Goal: Task Accomplishment & Management: Use online tool/utility

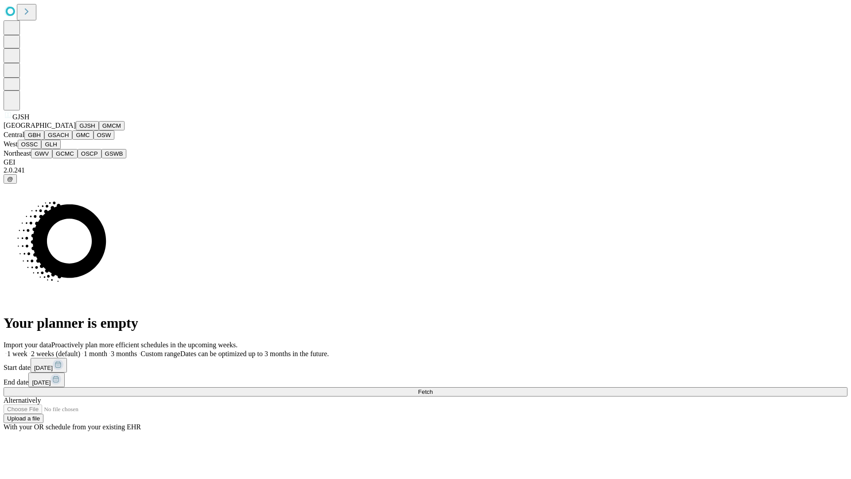
click at [76, 130] on button "GJSH" at bounding box center [87, 125] width 23 height 9
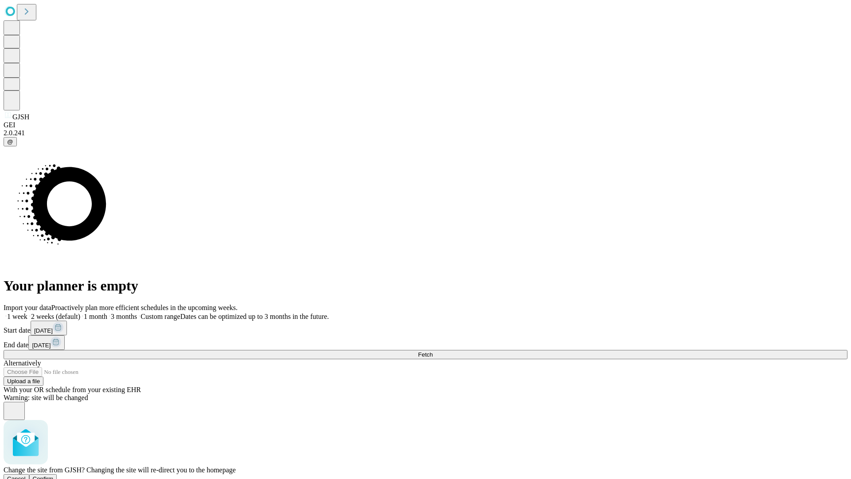
click at [54, 475] on span "Confirm" at bounding box center [43, 478] width 21 height 7
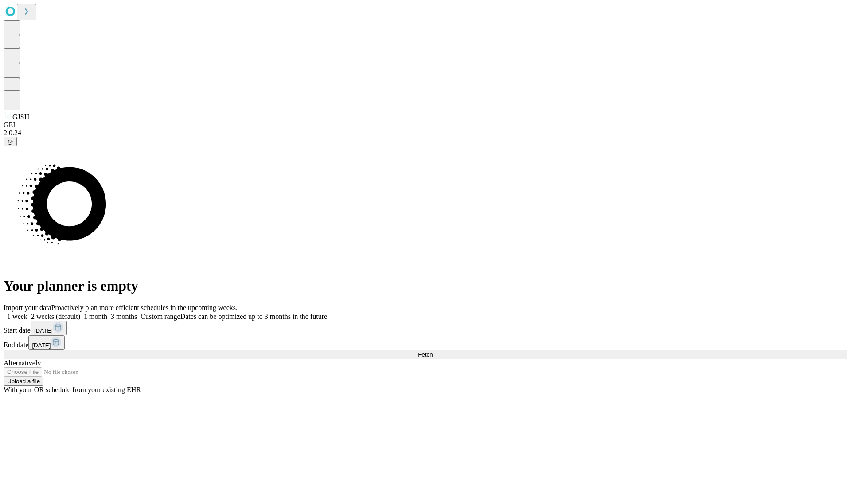
click at [80, 312] on label "2 weeks (default)" at bounding box center [53, 316] width 53 height 8
click at [432, 351] on span "Fetch" at bounding box center [425, 354] width 15 height 7
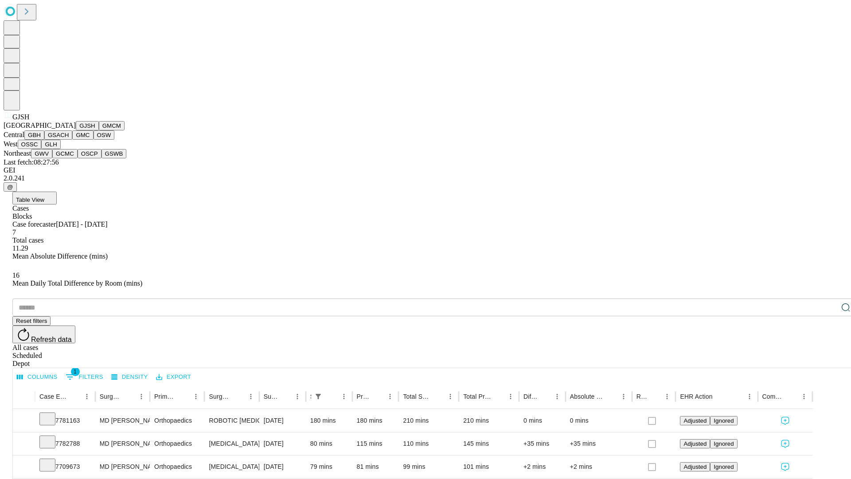
click at [99, 130] on button "GMCM" at bounding box center [112, 125] width 26 height 9
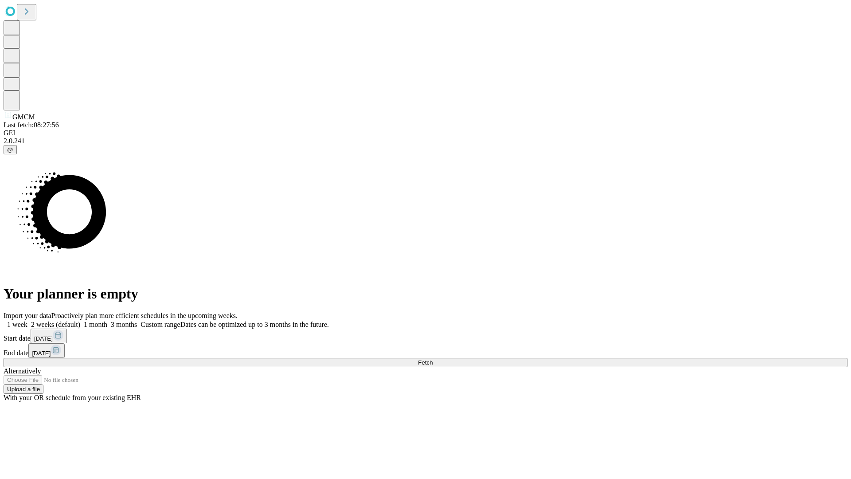
click at [432, 359] on span "Fetch" at bounding box center [425, 362] width 15 height 7
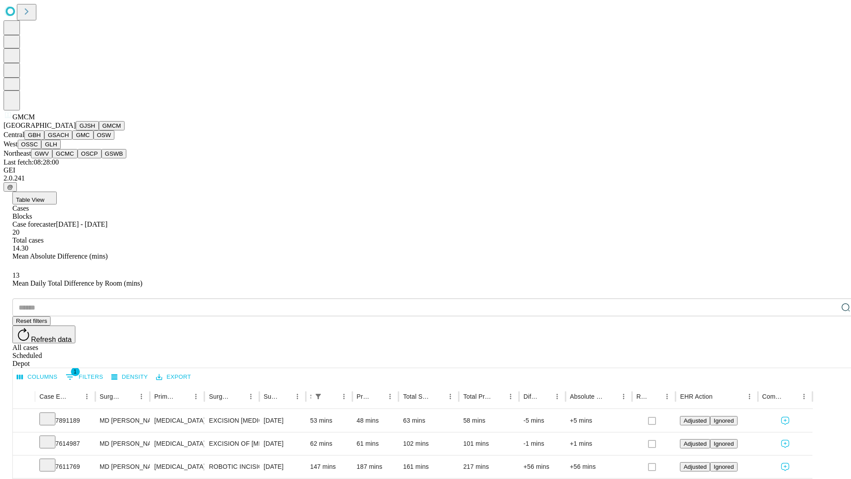
click at [44, 140] on button "GBH" at bounding box center [34, 134] width 20 height 9
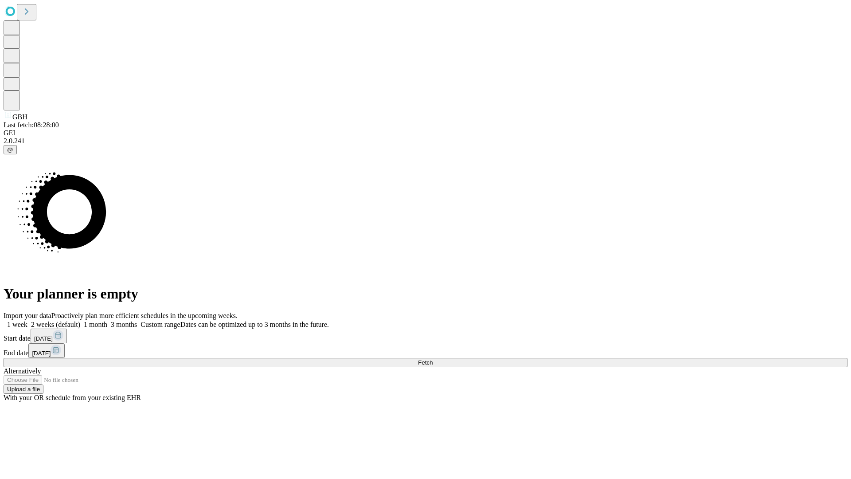
click at [432, 359] on span "Fetch" at bounding box center [425, 362] width 15 height 7
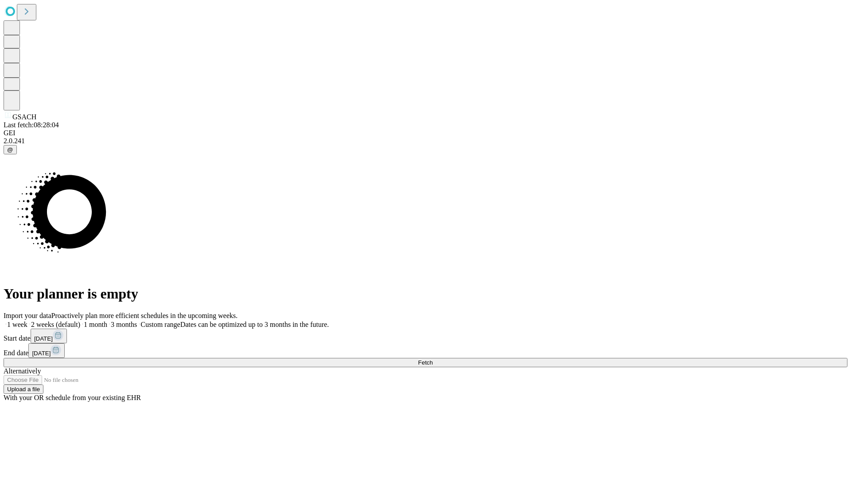
click at [432, 359] on span "Fetch" at bounding box center [425, 362] width 15 height 7
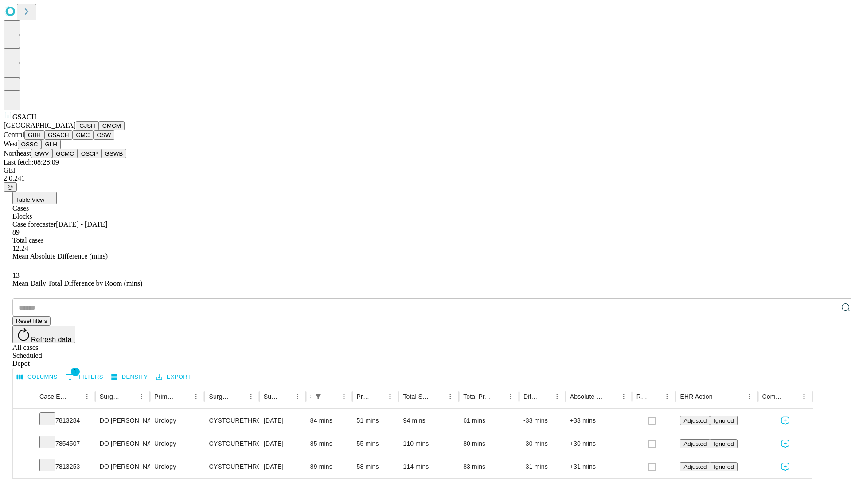
click at [72, 140] on button "GMC" at bounding box center [82, 134] width 21 height 9
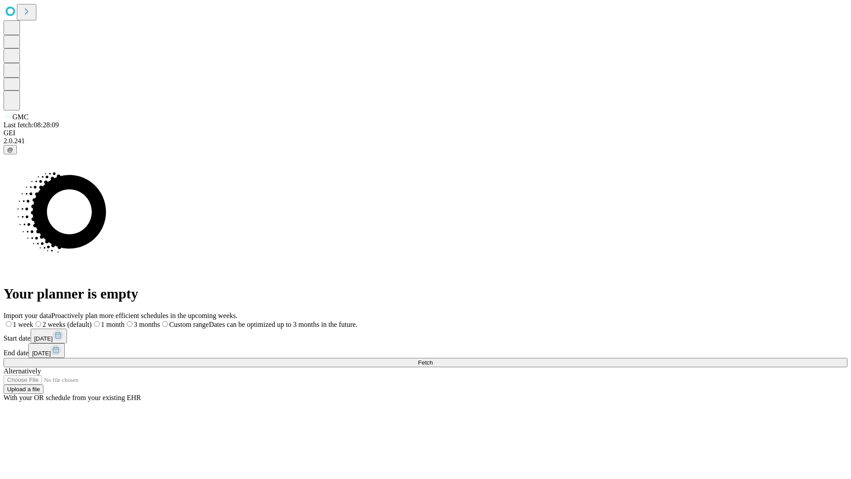
click at [92, 320] on label "2 weeks (default)" at bounding box center [62, 324] width 58 height 8
click at [432, 359] on span "Fetch" at bounding box center [425, 362] width 15 height 7
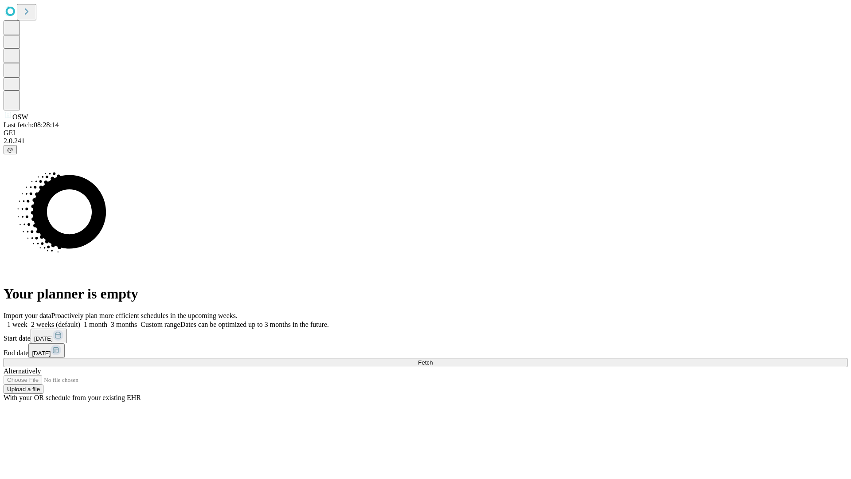
click at [432, 359] on span "Fetch" at bounding box center [425, 362] width 15 height 7
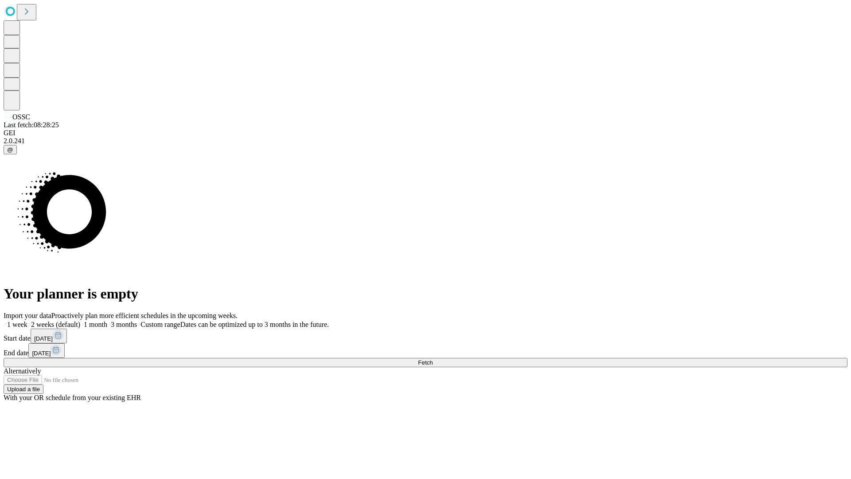
click at [432, 359] on span "Fetch" at bounding box center [425, 362] width 15 height 7
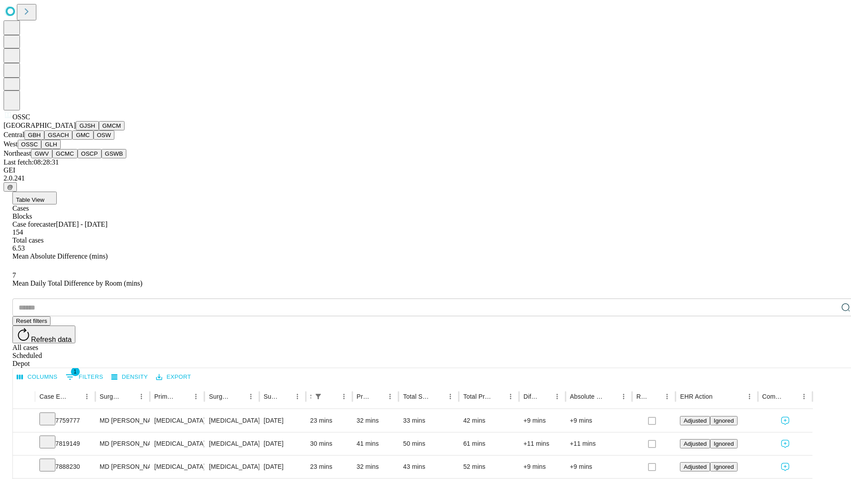
click at [60, 149] on button "GLH" at bounding box center [50, 144] width 19 height 9
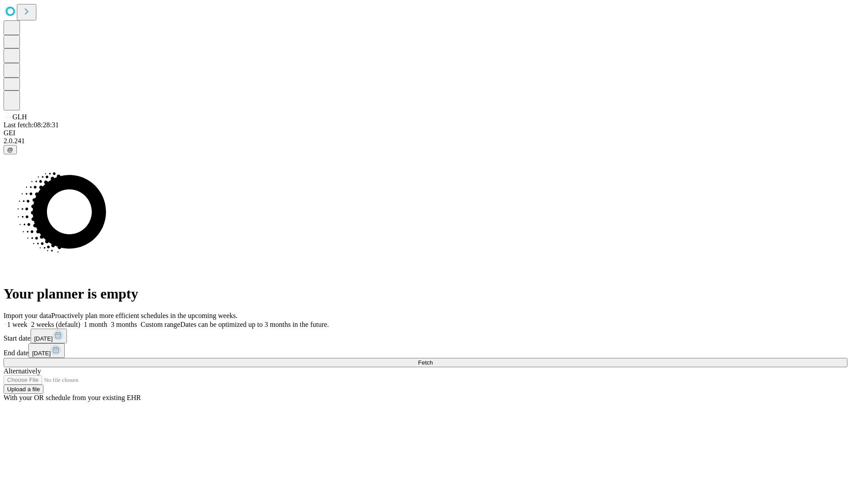
click at [432, 359] on span "Fetch" at bounding box center [425, 362] width 15 height 7
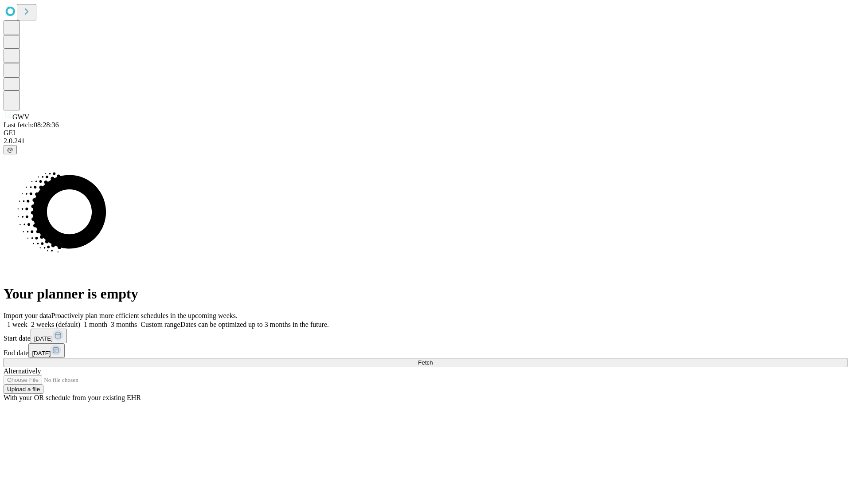
click at [80, 320] on label "2 weeks (default)" at bounding box center [53, 324] width 53 height 8
click at [432, 359] on span "Fetch" at bounding box center [425, 362] width 15 height 7
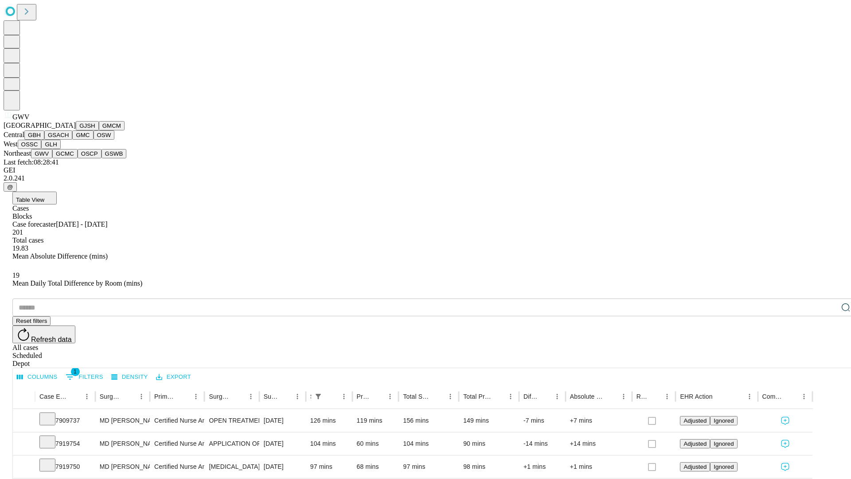
click at [69, 158] on button "GCMC" at bounding box center [64, 153] width 25 height 9
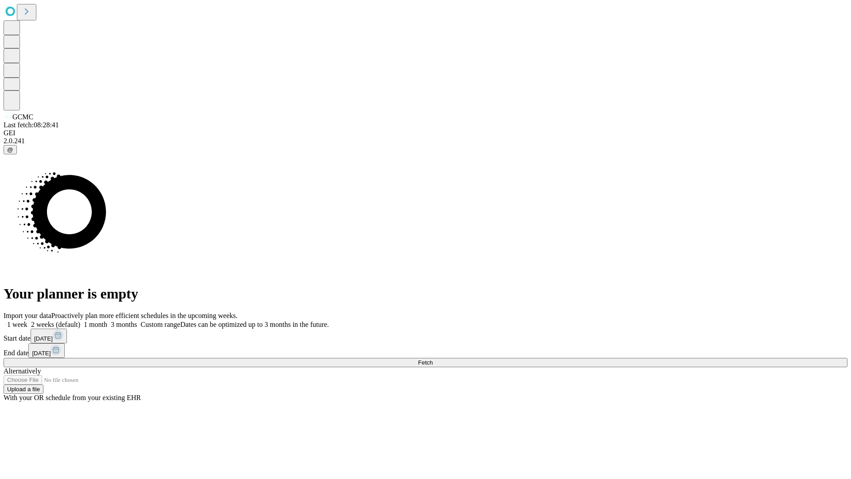
click at [80, 320] on label "2 weeks (default)" at bounding box center [53, 324] width 53 height 8
click at [432, 359] on span "Fetch" at bounding box center [425, 362] width 15 height 7
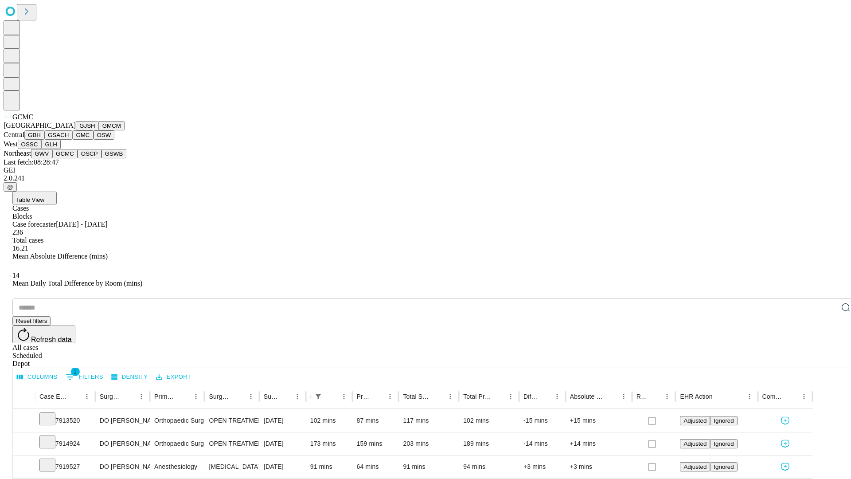
click at [78, 158] on button "OSCP" at bounding box center [90, 153] width 24 height 9
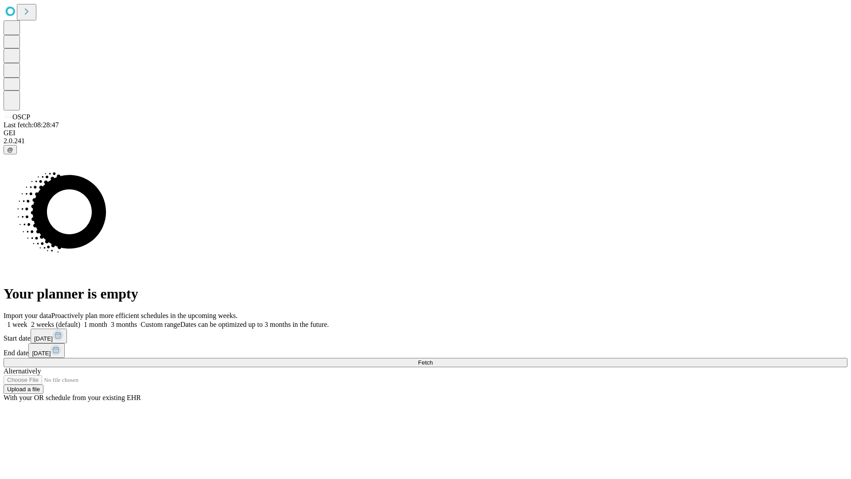
click at [80, 320] on label "2 weeks (default)" at bounding box center [53, 324] width 53 height 8
click at [432, 359] on span "Fetch" at bounding box center [425, 362] width 15 height 7
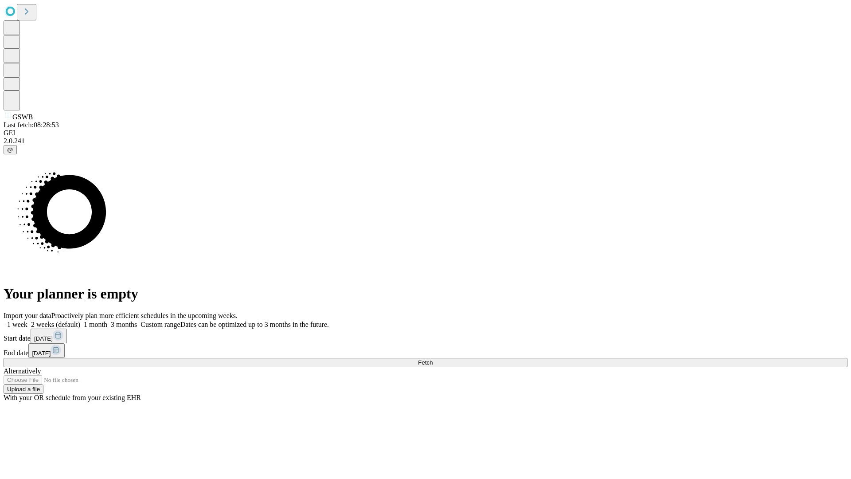
click at [80, 320] on label "2 weeks (default)" at bounding box center [53, 324] width 53 height 8
click at [432, 359] on span "Fetch" at bounding box center [425, 362] width 15 height 7
